Goal: Task Accomplishment & Management: Use online tool/utility

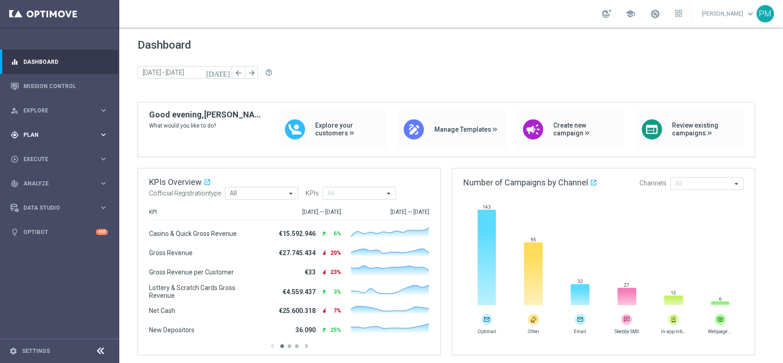
click at [33, 130] on div "gps_fixed Plan keyboard_arrow_right" at bounding box center [59, 134] width 118 height 24
click at [44, 152] on link "Target Groups" at bounding box center [60, 153] width 72 height 7
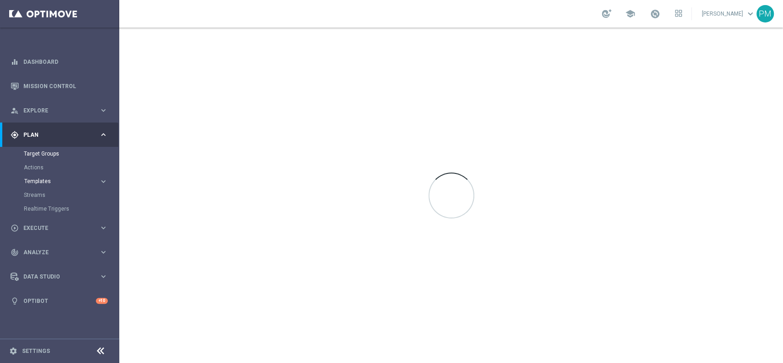
click at [40, 181] on span "Templates" at bounding box center [57, 181] width 66 height 6
click at [40, 194] on link "Optimail" at bounding box center [61, 194] width 67 height 7
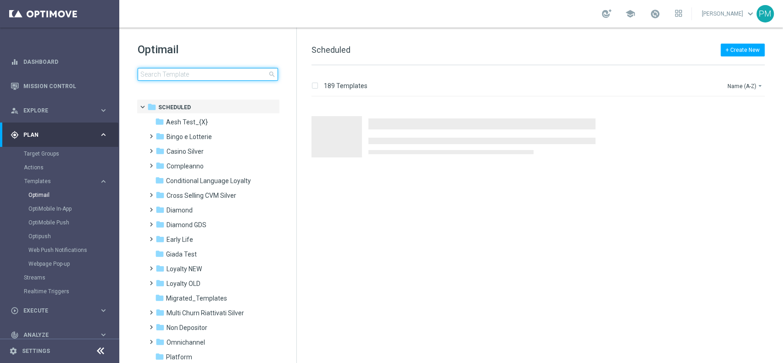
click at [206, 78] on input at bounding box center [208, 74] width 140 height 13
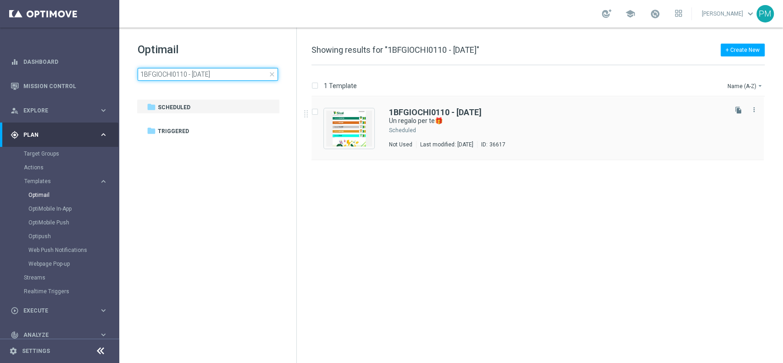
type input "1BFGIOCHI0110 - [DATE]"
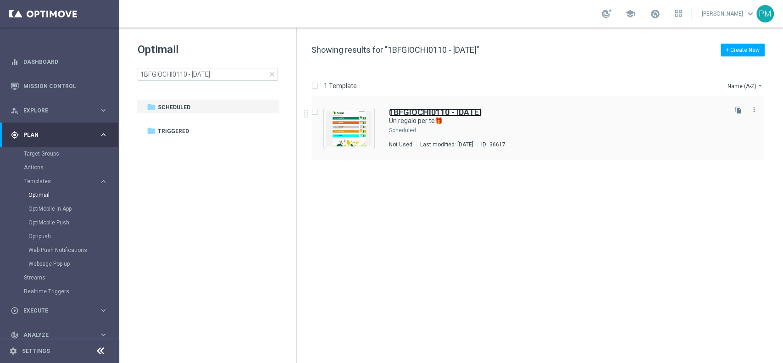
click at [410, 110] on b "1BFGIOCHI0110 - [DATE]" at bounding box center [435, 112] width 93 height 10
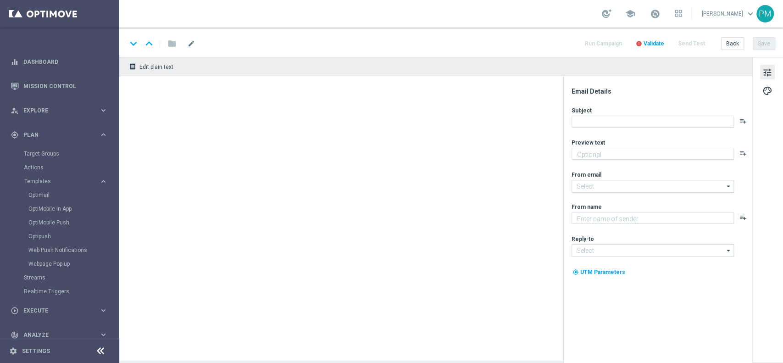
type textarea "da usare su qualsiasi gioco!🍀"
type input "[EMAIL_ADDRESS][DOMAIN_NAME]"
type textarea "Sisal"
type input "[EMAIL_ADDRESS][DOMAIN_NAME]"
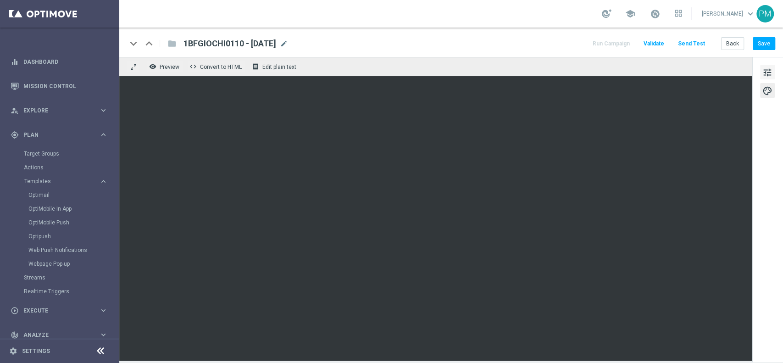
click at [586, 71] on span "tune" at bounding box center [767, 72] width 10 height 12
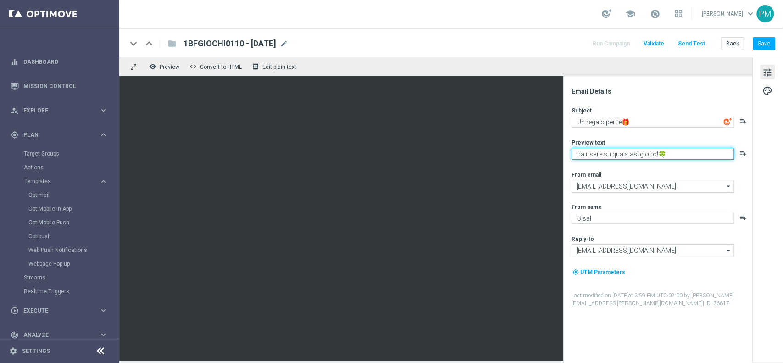
click at [586, 155] on textarea "da usare su qualsiasi gioco!🍀" at bounding box center [652, 154] width 162 height 12
type textarea "da usare su qualsiasi gioco!"
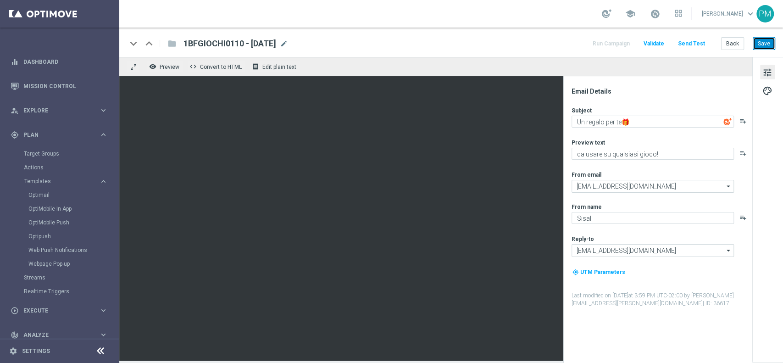
click at [586, 45] on button "Save" at bounding box center [763, 43] width 22 height 13
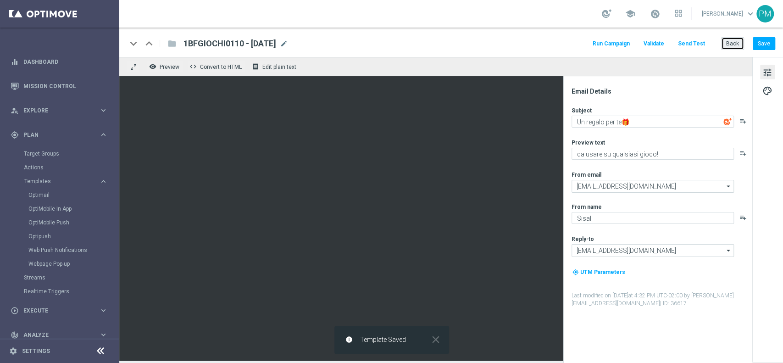
click at [586, 44] on button "Back" at bounding box center [732, 43] width 23 height 13
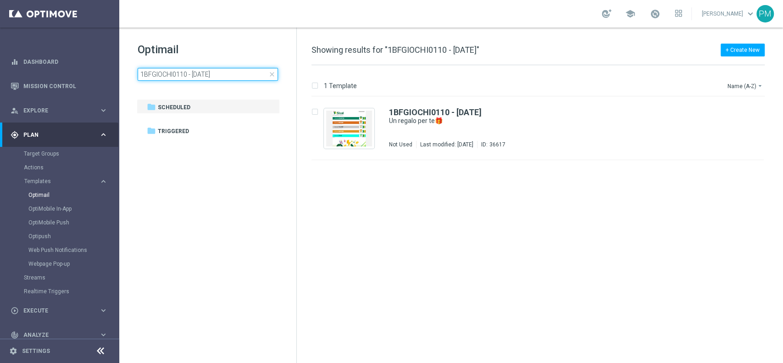
click at [181, 79] on input "1BFGIOCHI0110 - [DATE]" at bounding box center [208, 74] width 140 height 13
type input "1BFREE0110 - [DATE]"
click at [439, 106] on div "1BFREE0110 - [DATE] Un regalo per te🎁 Not Used Last modified: [DATE] ID: 36619 …" at bounding box center [537, 128] width 452 height 63
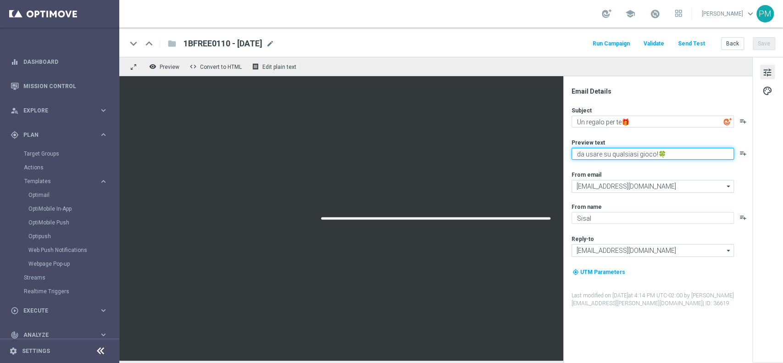
click at [586, 154] on textarea "da usare su qualsiasi gioco!🍀" at bounding box center [652, 154] width 162 height 12
type textarea "da usare su qualsiasi gioco!"
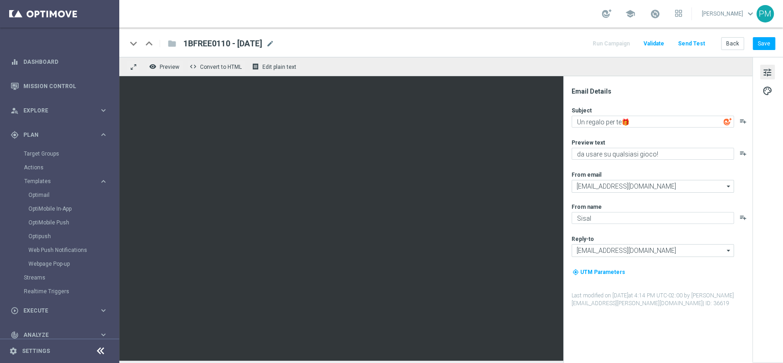
click at [454, 37] on div "keyboard_arrow_down keyboard_arrow_up folder 1BFREE0110 - [DATE] 1BFREE0110 - […" at bounding box center [450, 42] width 663 height 29
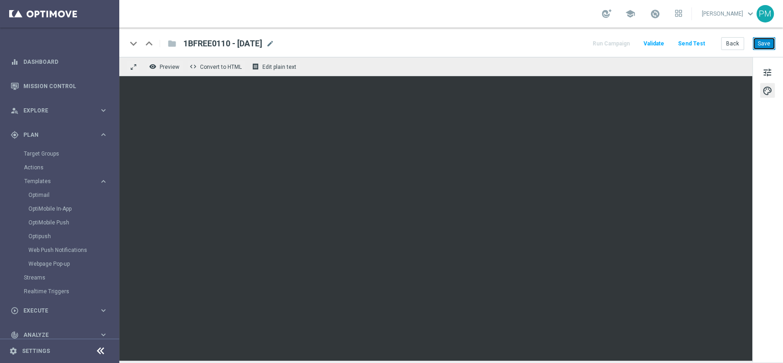
click at [586, 38] on button "Save" at bounding box center [763, 43] width 22 height 13
click at [586, 71] on button "tune" at bounding box center [767, 72] width 15 height 15
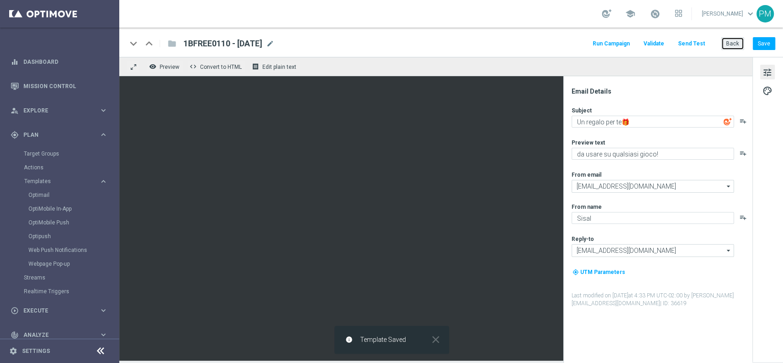
click at [586, 46] on button "Back" at bounding box center [732, 43] width 23 height 13
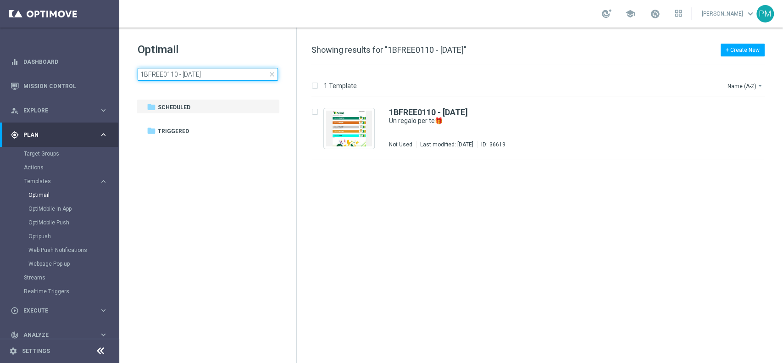
click at [215, 77] on input "1BFREE0110 - [DATE]" at bounding box center [208, 74] width 140 height 13
type input "15BFGIOCHI0110 - [DATE]"
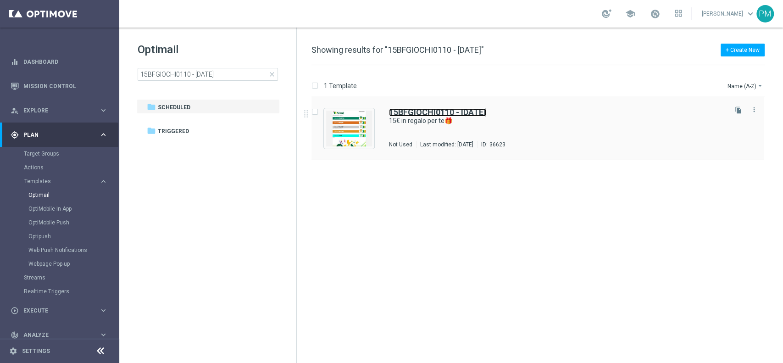
click at [402, 108] on b "15BFGIOCHI0110 - [DATE]" at bounding box center [437, 112] width 97 height 10
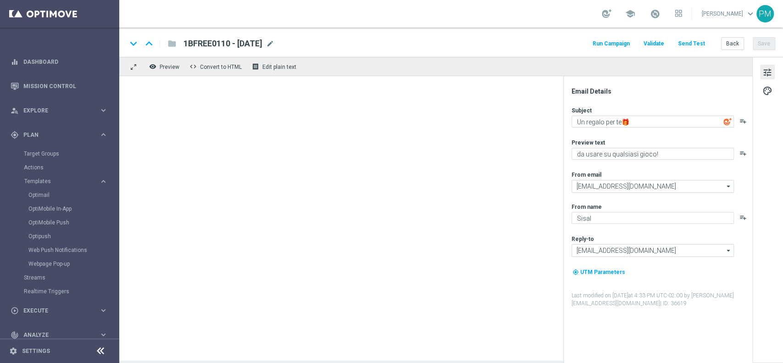
type textarea "15€ in regalo per te🎁"
type textarea "da usare su qualsiasi gioco!🍀"
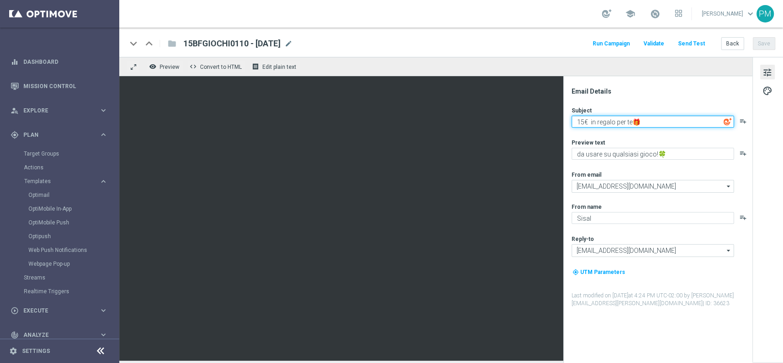
click at [586, 120] on textarea "15€ in regalo per te🎁" at bounding box center [652, 122] width 162 height 12
click at [586, 124] on textarea "15€ in regalo per te🎁" at bounding box center [652, 122] width 162 height 12
type textarea "15€ in regalo per te🎁"
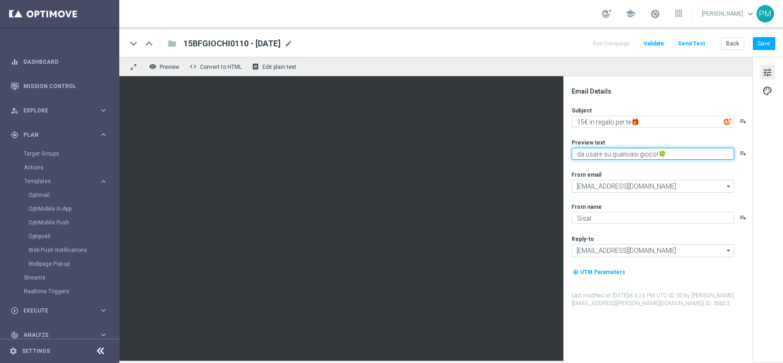
click at [586, 155] on textarea "da usare su qualsiasi gioco!🍀" at bounding box center [652, 154] width 162 height 12
type textarea "da usare su qualsiasi gioco!"
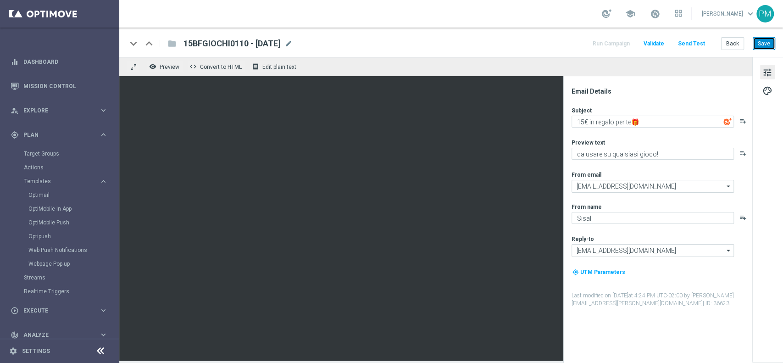
click at [586, 47] on button "Save" at bounding box center [763, 43] width 22 height 13
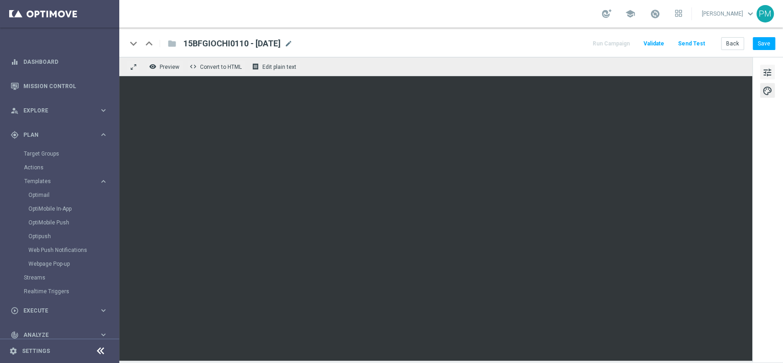
click at [586, 72] on span "tune" at bounding box center [767, 72] width 10 height 12
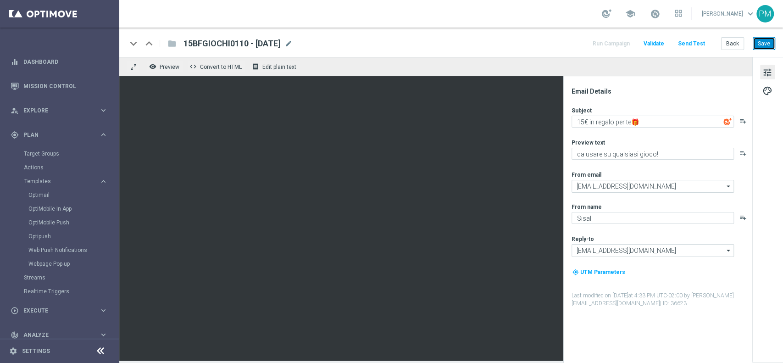
click at [586, 46] on button "Save" at bounding box center [763, 43] width 22 height 13
drag, startPoint x: 42, startPoint y: 197, endPoint x: 69, endPoint y: 188, distance: 28.6
click at [42, 197] on link "Optimail" at bounding box center [61, 194] width 67 height 7
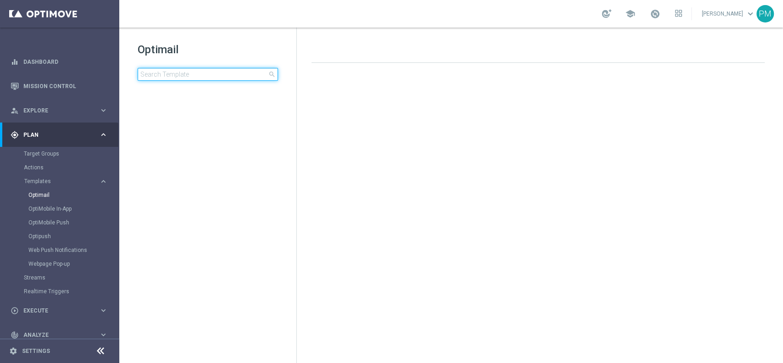
click at [185, 73] on input at bounding box center [208, 74] width 140 height 13
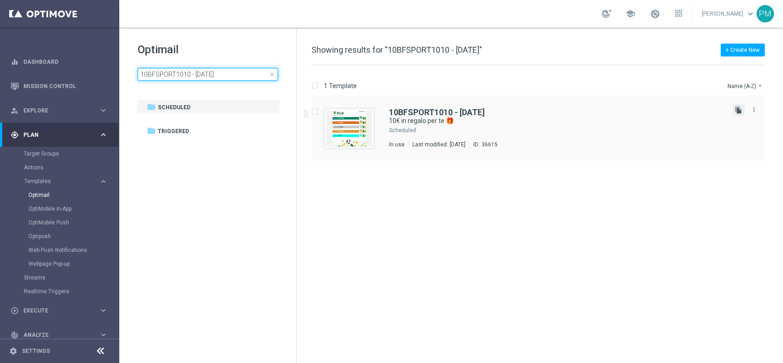
type input "10BFSPORT1010 - [DATE]"
click at [586, 112] on icon "file_copy" at bounding box center [737, 109] width 7 height 7
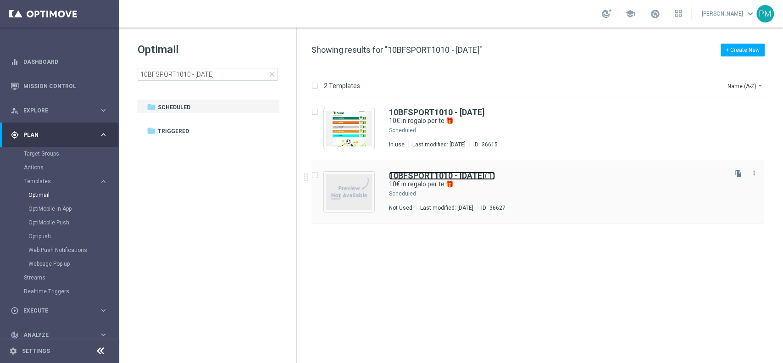
click at [468, 177] on b "10BFSPORT1010 - [DATE]" at bounding box center [437, 176] width 96 height 10
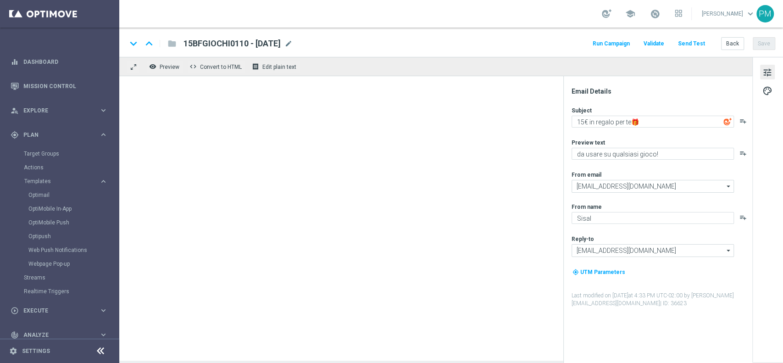
type input "10BFSPORT1010 - [DATE](1)"
type textarea "10€ in regalo per te 🎁"
type textarea "da usare sulle Scommesse Sportive! ⚽"
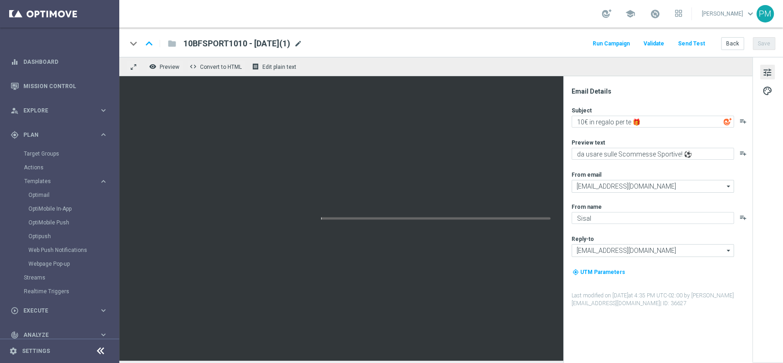
click at [302, 46] on span "mode_edit" at bounding box center [298, 43] width 8 height 8
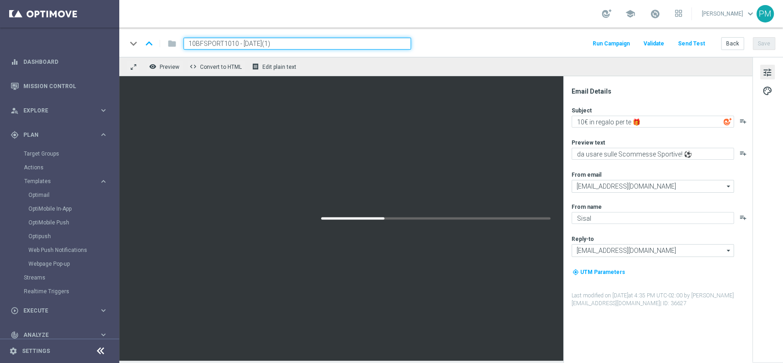
click at [209, 44] on input "10BFSPORT1010 - [DATE](1)" at bounding box center [296, 44] width 227 height 12
paste input "3BFSPORT0110"
click at [296, 41] on input "3BFSPORT0110 - [DATE](1)" at bounding box center [296, 44] width 227 height 12
type input "3BFSPORT0110 - [DATE]"
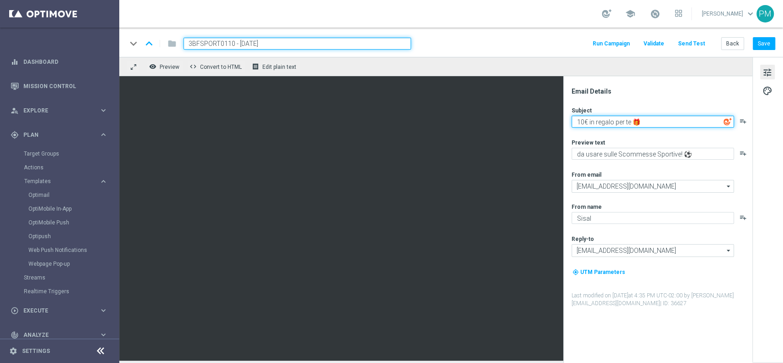
click at [583, 120] on textarea "10€ in regalo per te 🎁" at bounding box center [652, 122] width 162 height 12
type textarea "3€ in regalo per te 🎁"
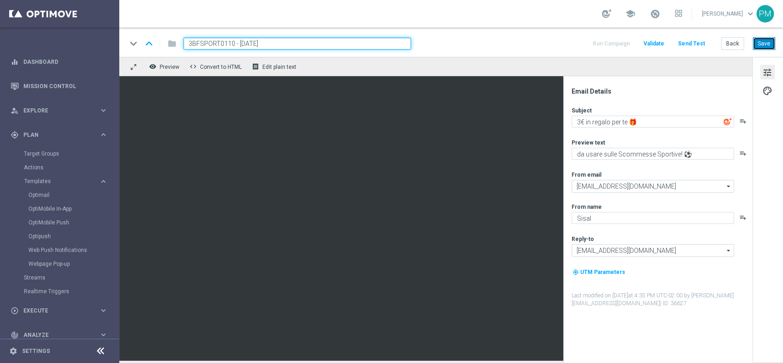
click at [586, 39] on button "Save" at bounding box center [763, 43] width 22 height 13
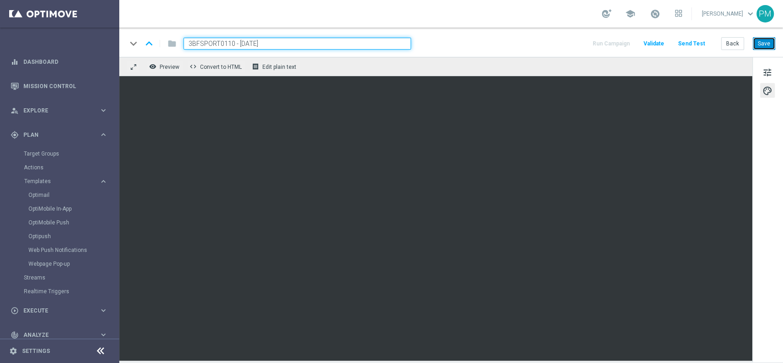
drag, startPoint x: 765, startPoint y: 44, endPoint x: 735, endPoint y: 53, distance: 31.0
click at [586, 44] on button "Save" at bounding box center [763, 43] width 22 height 13
click at [255, 42] on input "3BFSPORT0110 - [DATE]" at bounding box center [296, 44] width 227 height 12
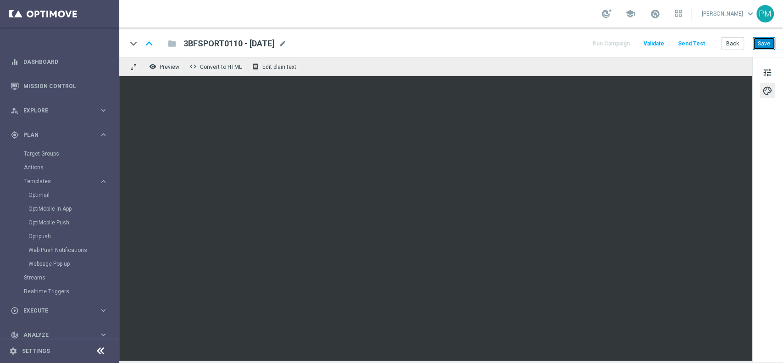
click at [586, 42] on button "Save" at bounding box center [763, 43] width 22 height 13
click at [586, 75] on span "tune" at bounding box center [767, 72] width 10 height 12
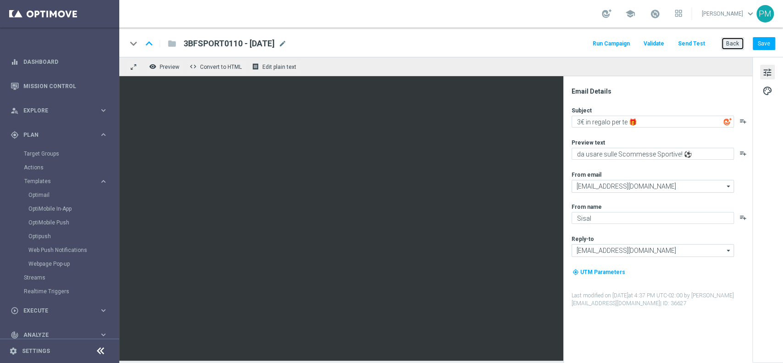
click at [586, 45] on button "Back" at bounding box center [732, 43] width 23 height 13
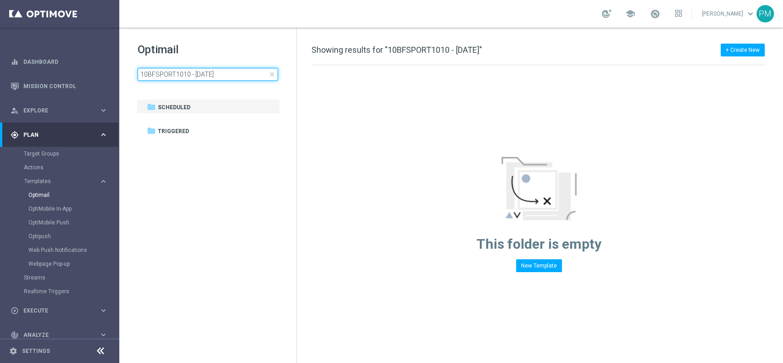
click at [224, 73] on input "10BFSPORT1010 - [DATE]" at bounding box center [208, 74] width 140 height 13
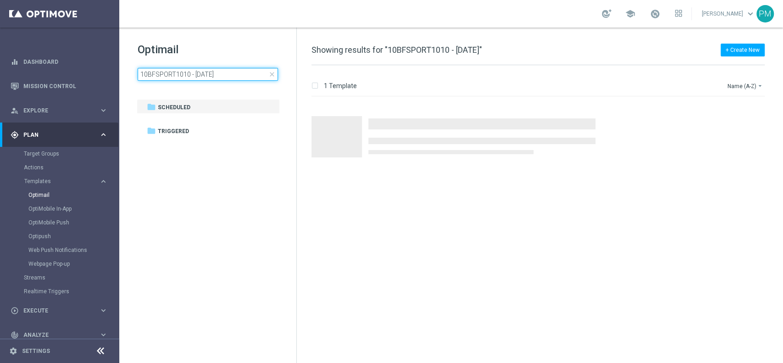
click at [224, 73] on input "10BFSPORT1010 - [DATE]" at bounding box center [208, 74] width 140 height 13
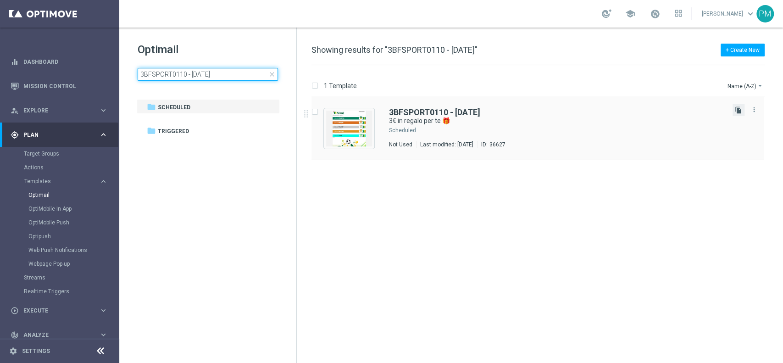
type input "3BFSPORT0110 - [DATE]"
click at [586, 108] on icon "file_copy" at bounding box center [737, 109] width 7 height 7
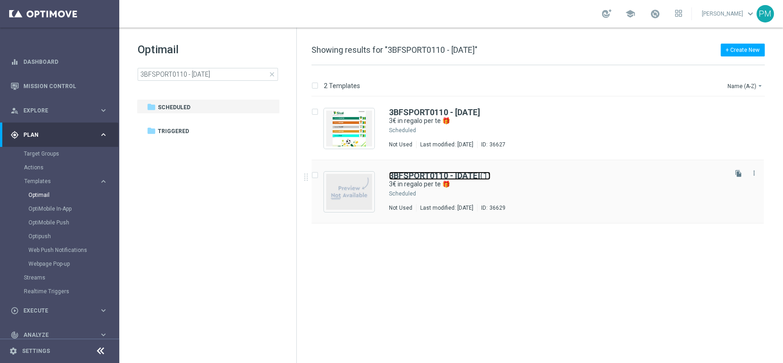
click at [480, 175] on b "3BFSPORT0110 - [DATE]" at bounding box center [434, 176] width 91 height 10
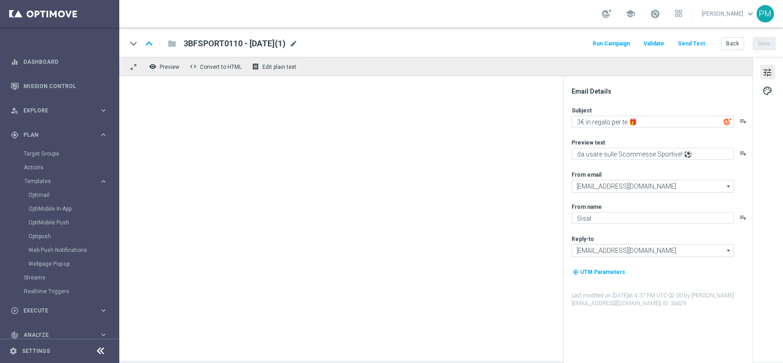
click at [298, 41] on span "mode_edit" at bounding box center [293, 43] width 8 height 8
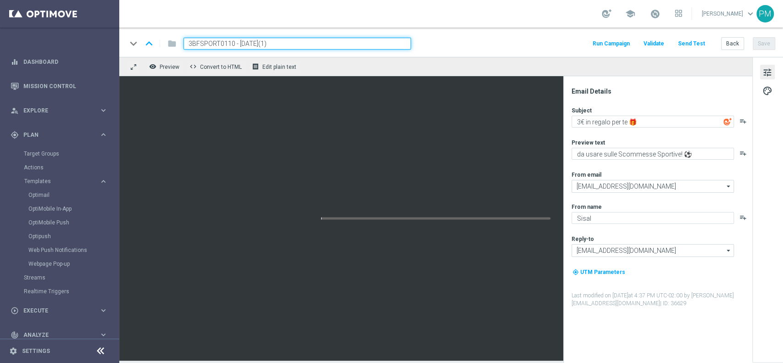
click at [218, 44] on input "3BFSPORT0110 - [DATE](1)" at bounding box center [296, 44] width 227 height 12
paste input "2BFSPORT1010"
click at [296, 46] on input "2BFSPORT1010 - [DATE](1)" at bounding box center [296, 44] width 227 height 12
type input "2BFSPORT1010 - [DATE]"
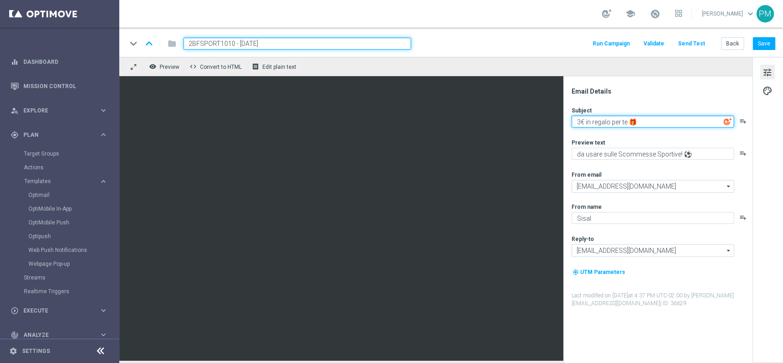
click at [578, 121] on textarea "3€ in regalo per te 🎁" at bounding box center [652, 122] width 162 height 12
type textarea "2€ in regalo per te 🎁"
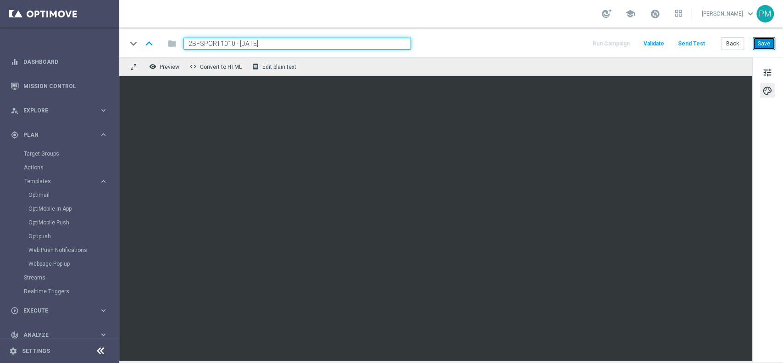
click at [586, 46] on button "Save" at bounding box center [763, 43] width 22 height 13
click at [248, 39] on input "2BFSPORT1010 - [DATE]" at bounding box center [296, 44] width 227 height 12
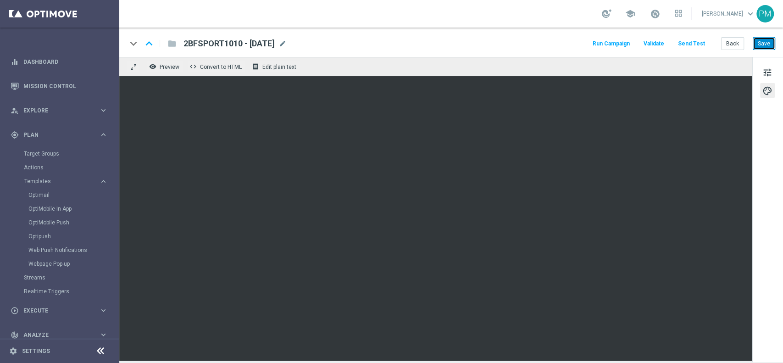
click at [586, 47] on button "Save" at bounding box center [763, 43] width 22 height 13
click at [586, 43] on button "Back" at bounding box center [732, 43] width 23 height 13
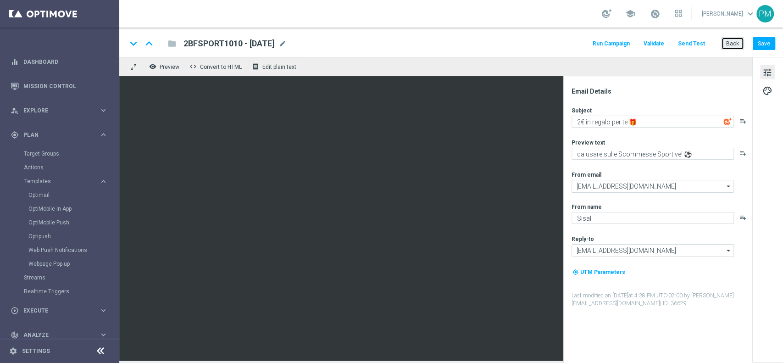
click at [586, 49] on button "Back" at bounding box center [732, 43] width 23 height 13
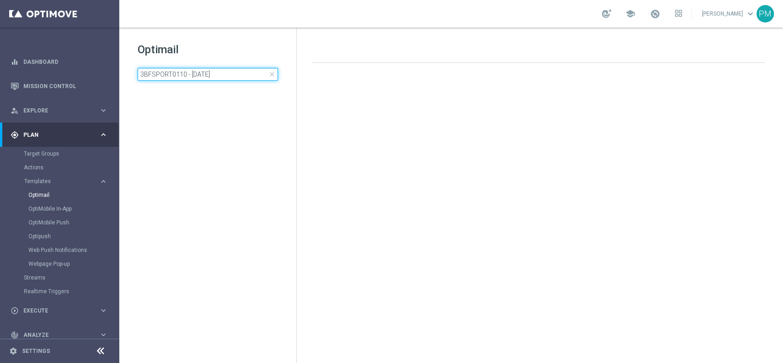
click at [191, 72] on input "3BFSPORT0110 - [DATE]" at bounding box center [208, 74] width 140 height 13
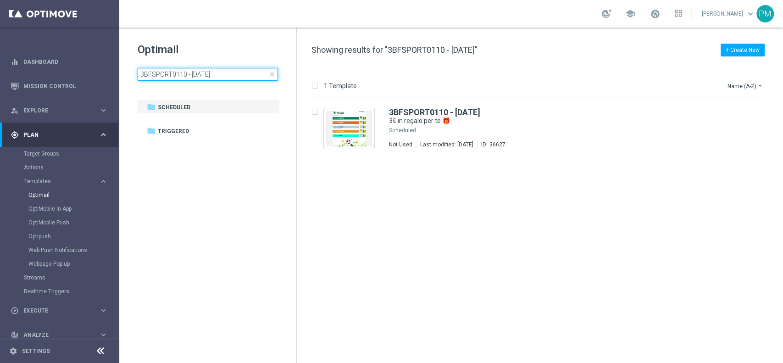
click at [224, 75] on input "3BFSPORT0110 - [DATE]" at bounding box center [208, 74] width 140 height 13
type input "1BFREE0110 - [DATE]"
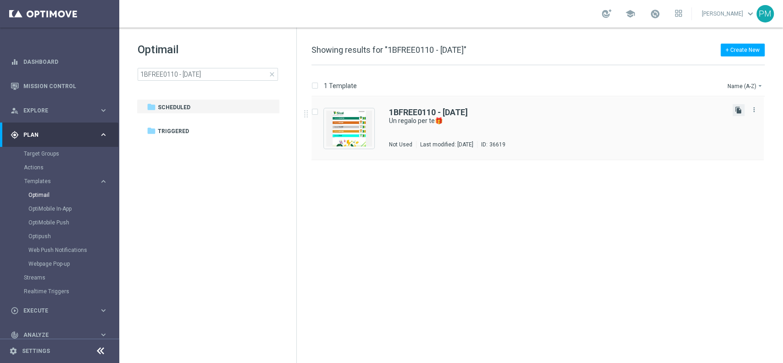
click at [586, 112] on icon "file_copy" at bounding box center [737, 109] width 7 height 7
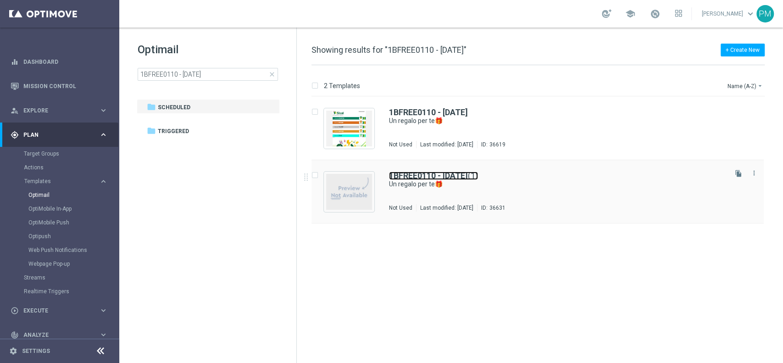
click at [442, 171] on b "1BFREE0110 - [DATE]" at bounding box center [428, 176] width 79 height 10
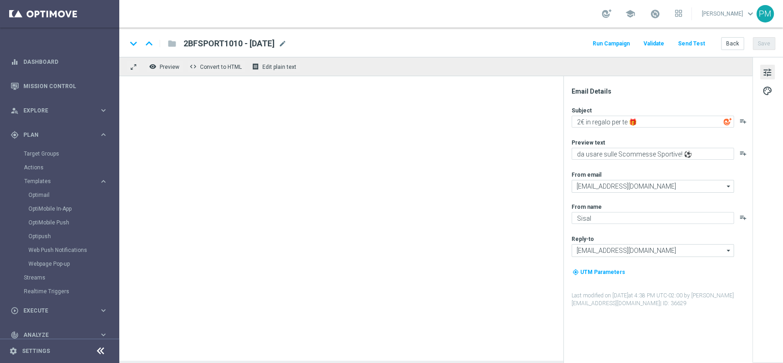
type input "1BFREE0110 - [DATE](1)"
type textarea "Un regalo per te🎁"
type textarea "da usare su qualsiasi gioco!"
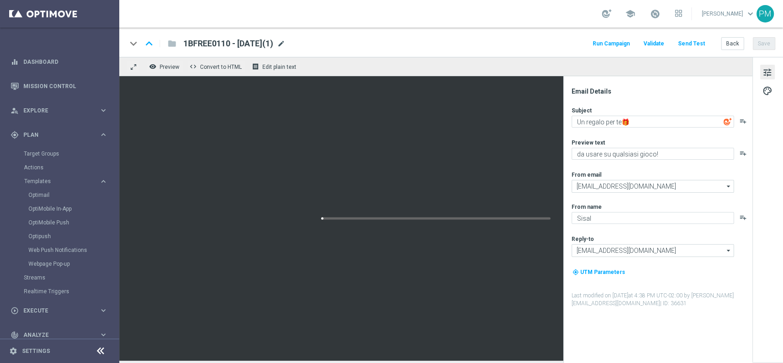
click at [285, 41] on span "mode_edit" at bounding box center [281, 43] width 8 height 8
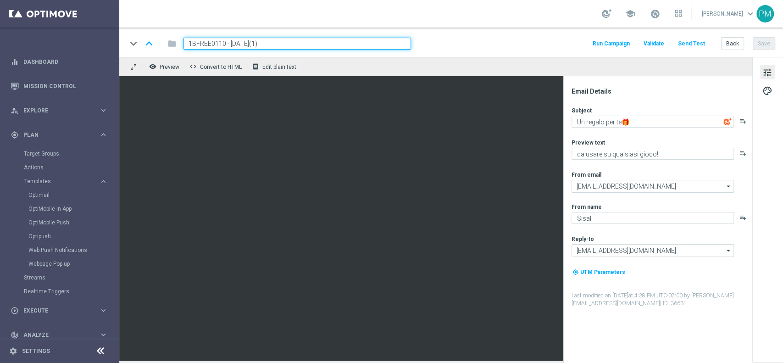
click at [220, 44] on input "1BFREE0110 - [DATE](1)" at bounding box center [296, 44] width 227 height 12
paste input "BONUSRETE011025"
click at [308, 44] on input "BONUSRETE011025 - [DATE](1)" at bounding box center [296, 44] width 227 height 12
type input "BONUSRETE011025 - [DATE]"
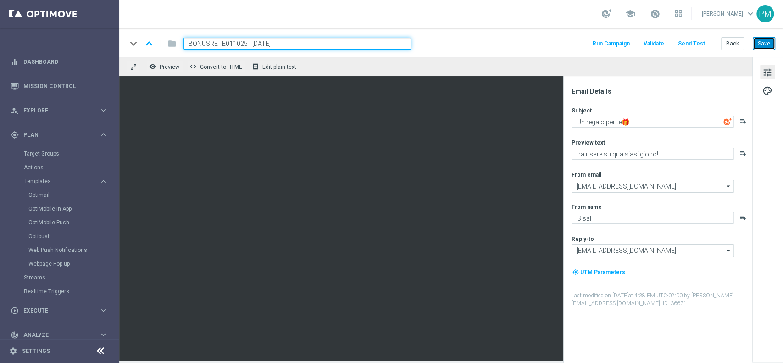
click at [586, 39] on button "Save" at bounding box center [763, 43] width 22 height 13
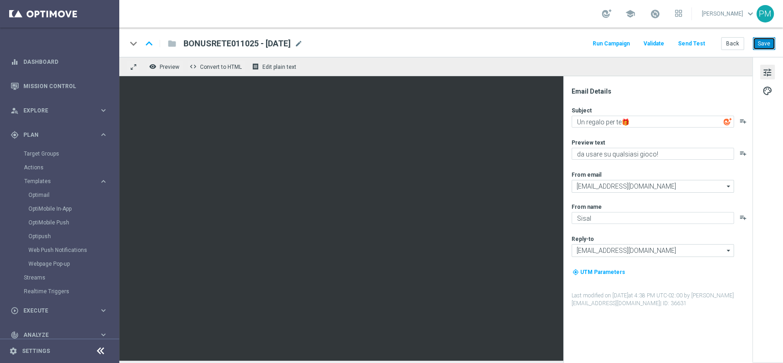
click at [586, 45] on button "Save" at bounding box center [763, 43] width 22 height 13
click at [253, 45] on span "BONUSRETE011025 - [DATE]" at bounding box center [236, 43] width 107 height 11
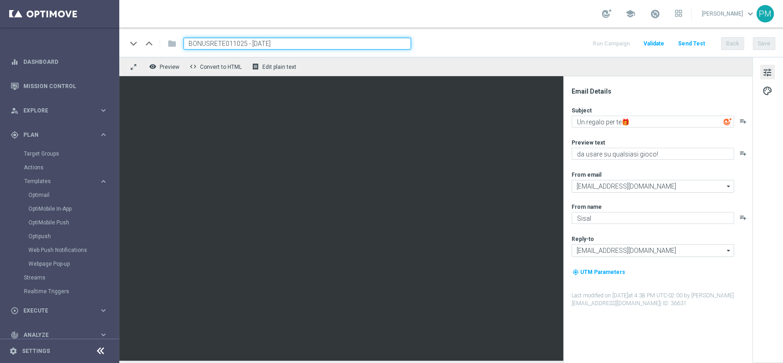
click at [253, 45] on input "BONUSRETE011025 - [DATE]" at bounding box center [296, 44] width 227 height 12
click at [586, 40] on button "Back" at bounding box center [732, 43] width 23 height 13
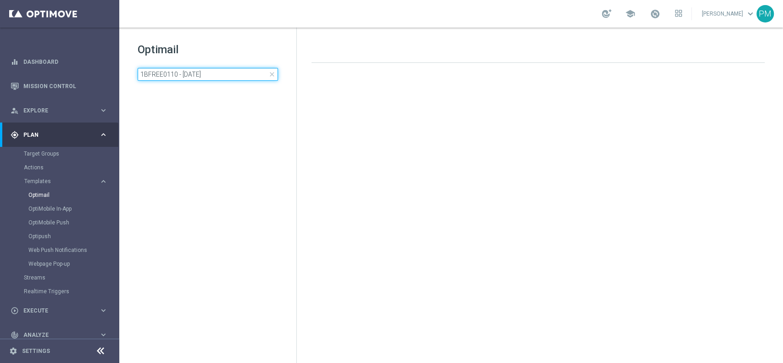
click at [223, 75] on input "1BFREE0110 - [DATE]" at bounding box center [208, 74] width 140 height 13
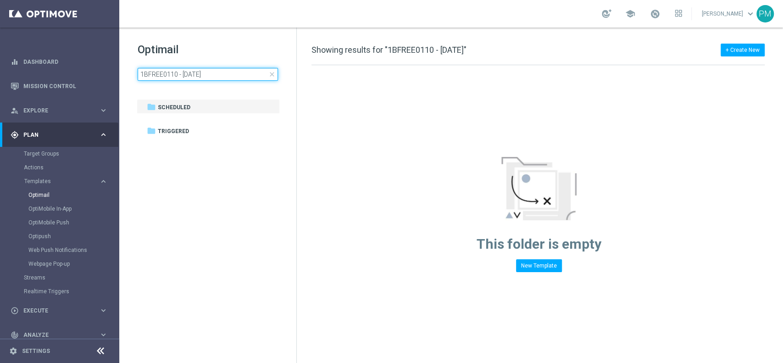
click at [223, 75] on input "1BFREE0110 - [DATE]" at bounding box center [208, 74] width 140 height 13
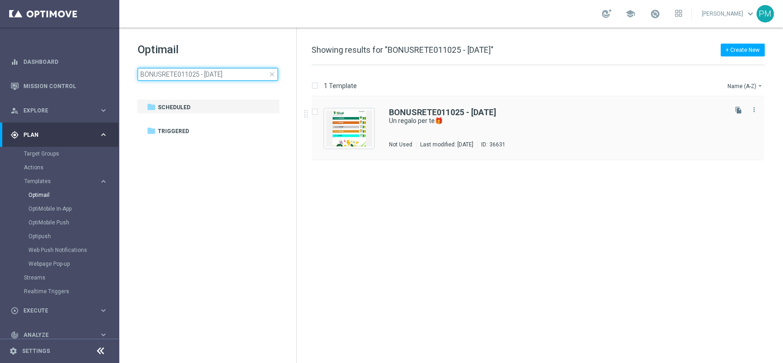
type input "BONUSRETE011025 - [DATE]"
click at [400, 107] on div "BONUSRETE011025 - [DATE] Un regalo per te🎁 Not Used Last modified: [DATE] ID: 3…" at bounding box center [537, 128] width 452 height 63
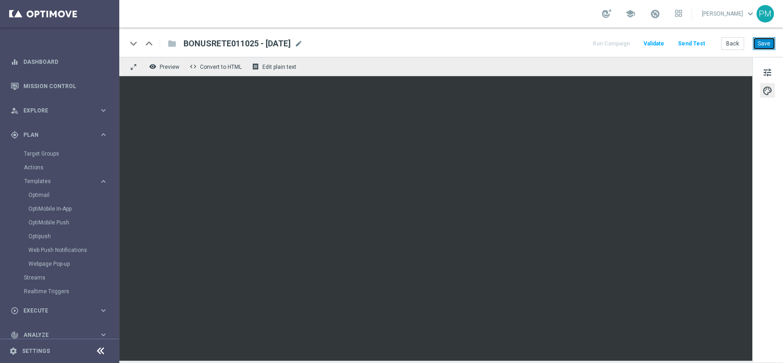
click at [586, 47] on button "Save" at bounding box center [763, 43] width 22 height 13
